Goal: Find specific page/section: Find specific page/section

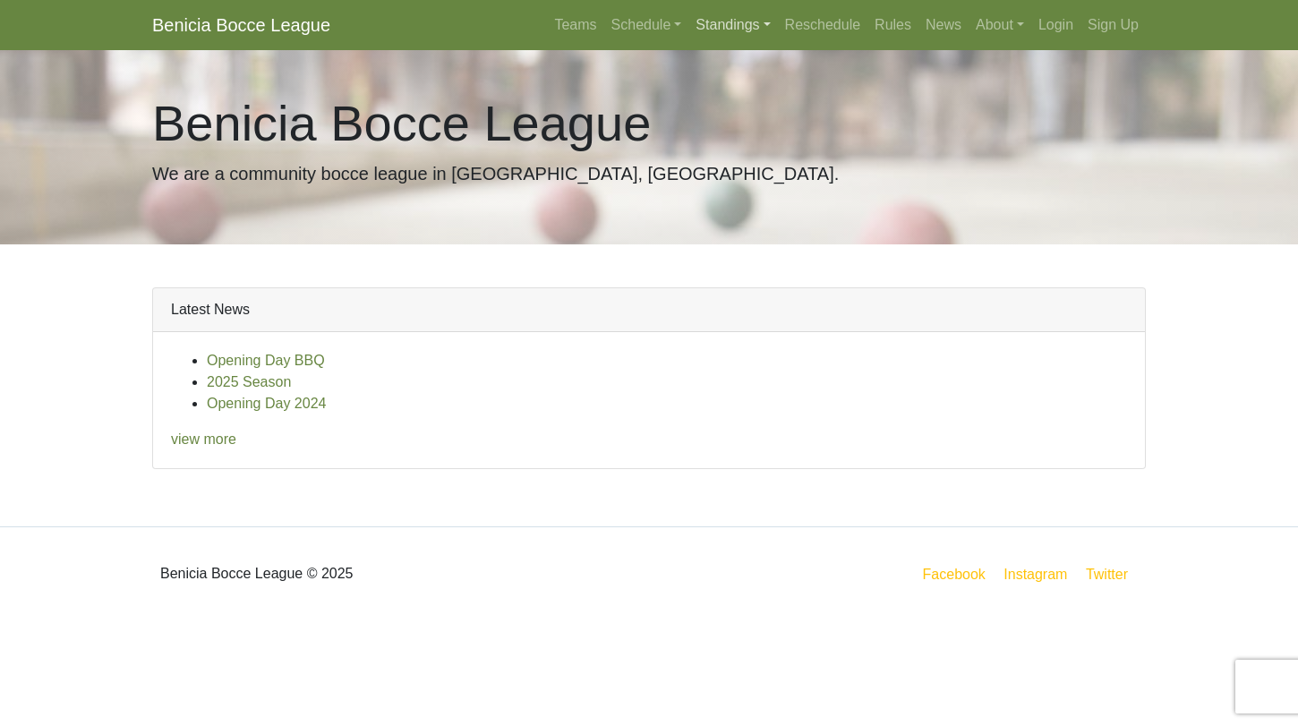
click at [726, 27] on link "Standings" at bounding box center [732, 25] width 89 height 36
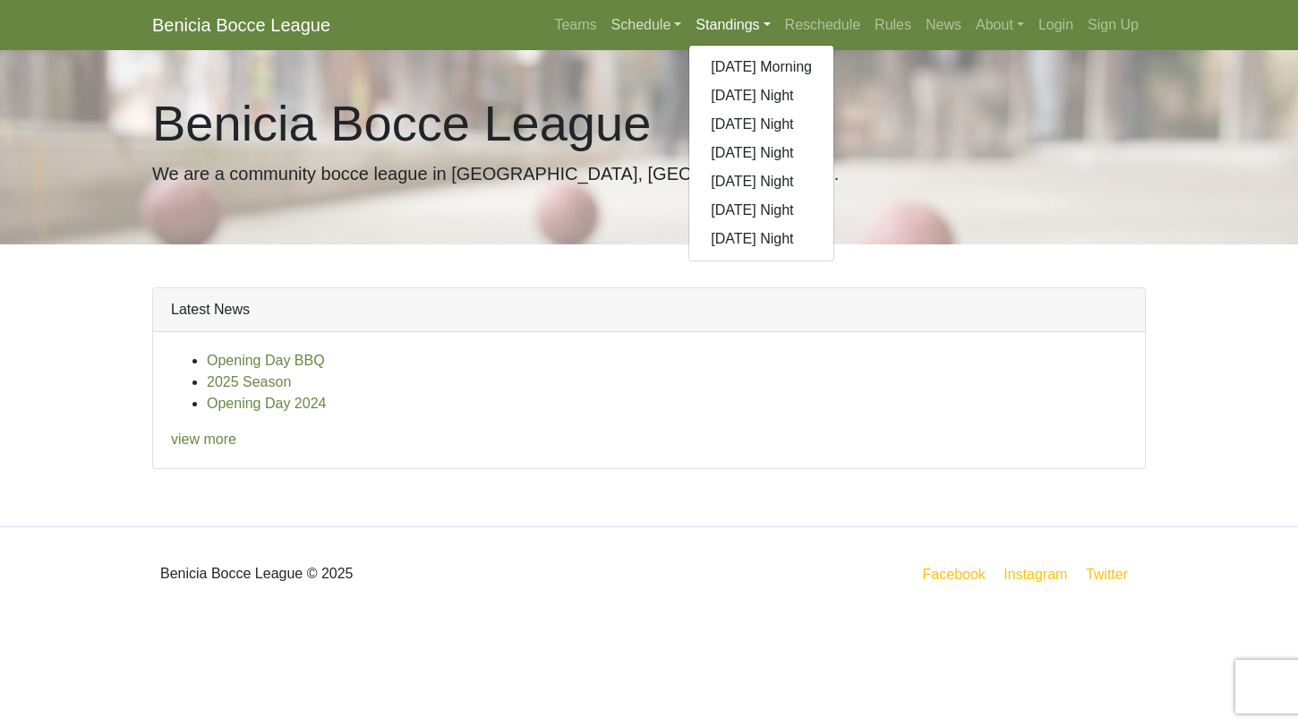
click at [637, 22] on link "Schedule" at bounding box center [646, 25] width 85 height 36
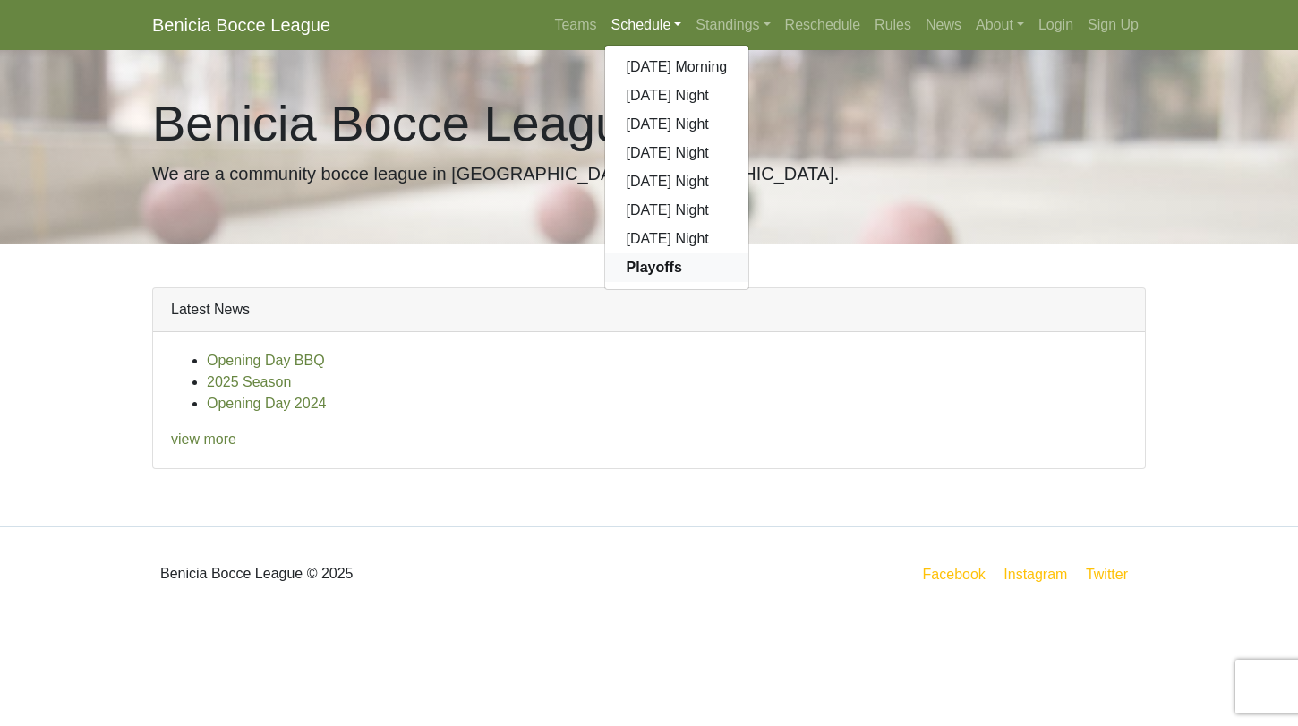
click at [627, 263] on strong "Playoffs" at bounding box center [655, 267] width 56 height 15
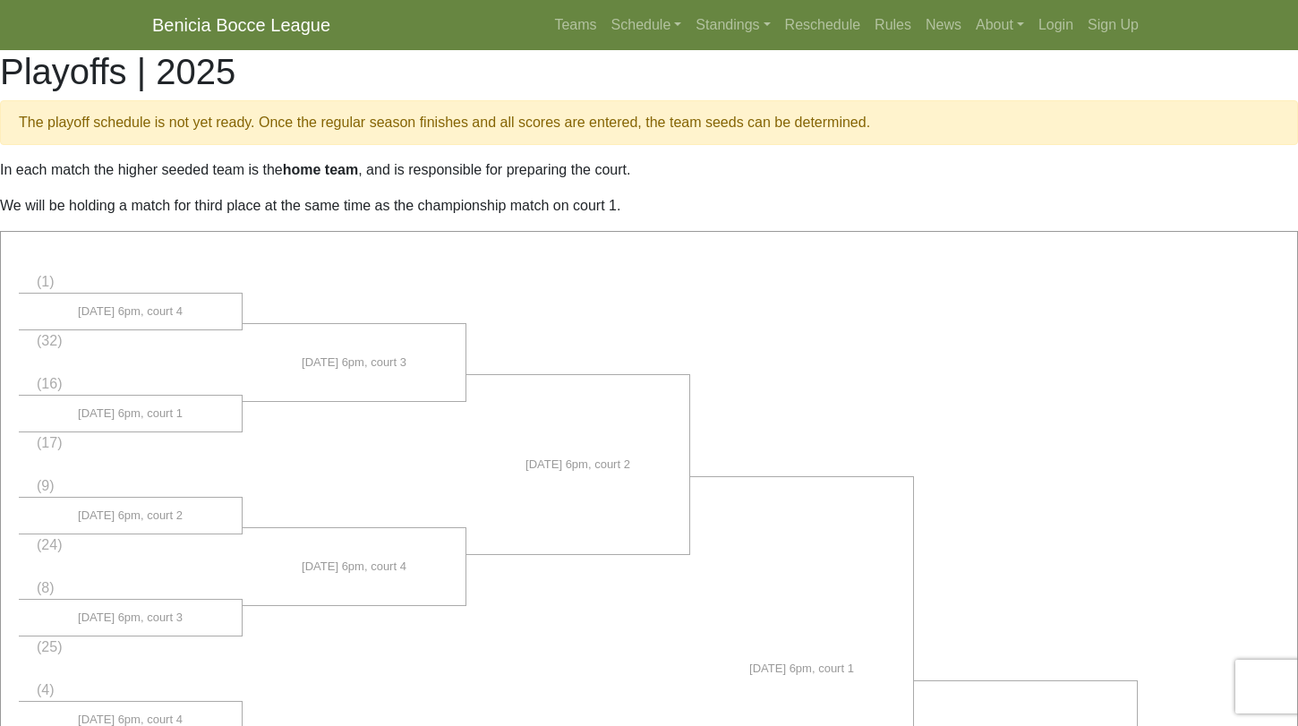
click at [696, 43] on nav "Benicia Bocce League Teams Schedule [DATE] Morning [DATE] Night [DATE] Night [D…" at bounding box center [649, 25] width 1298 height 50
click at [693, 26] on link "Standings" at bounding box center [732, 25] width 89 height 36
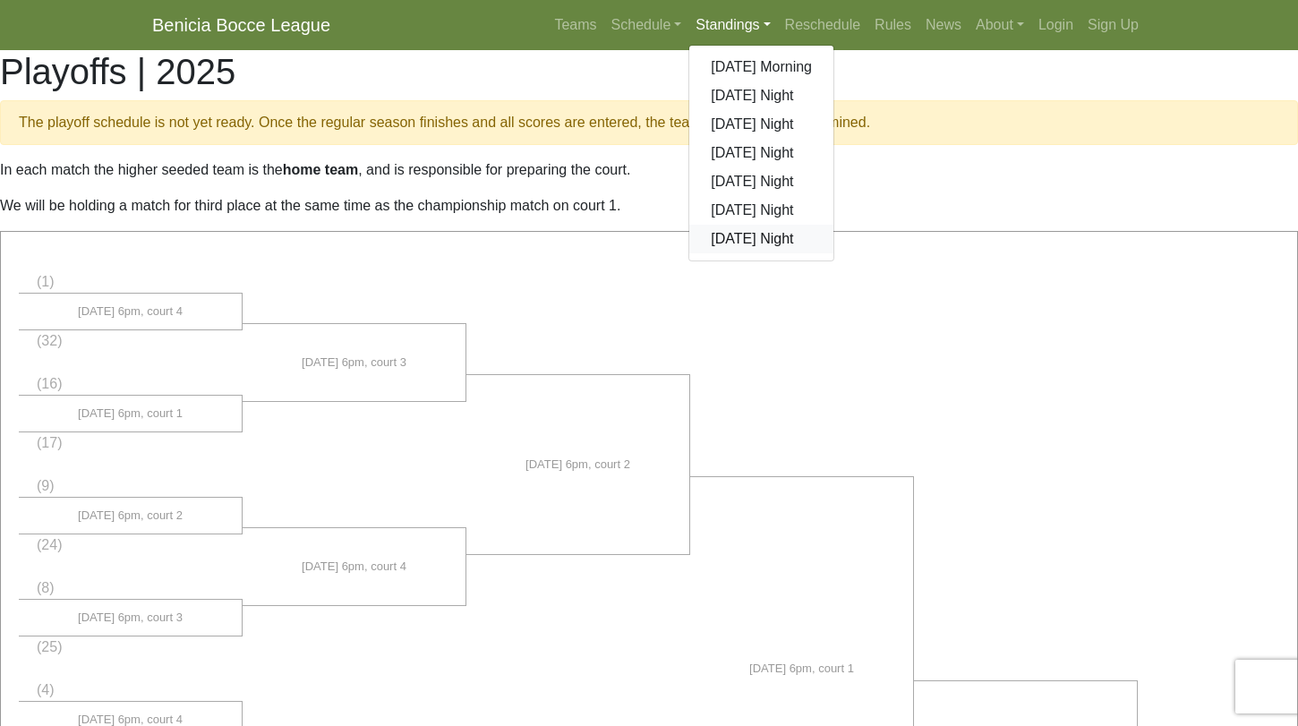
click at [722, 240] on link "[DATE] Night" at bounding box center [761, 239] width 144 height 29
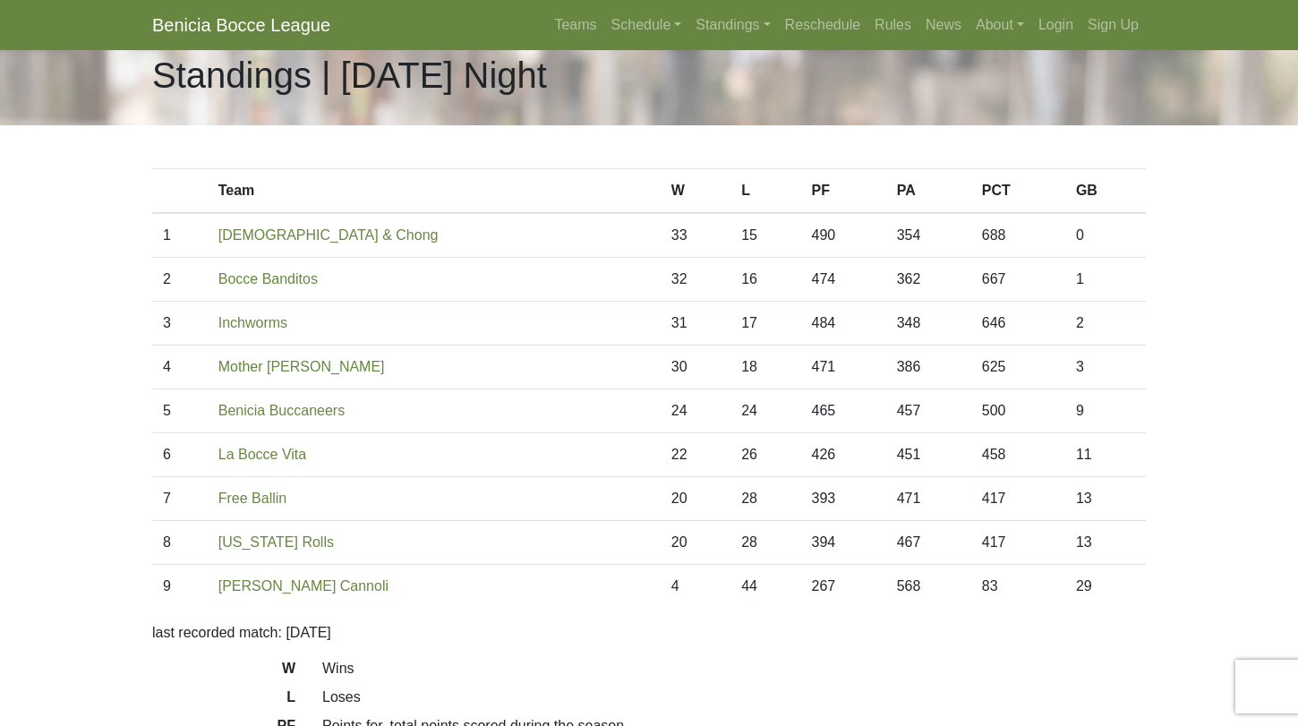
scroll to position [37, 0]
